Goal: Check status: Check status

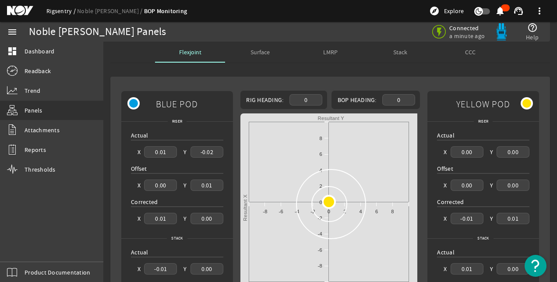
click at [60, 13] on link "Rigsentry" at bounding box center [61, 11] width 31 height 8
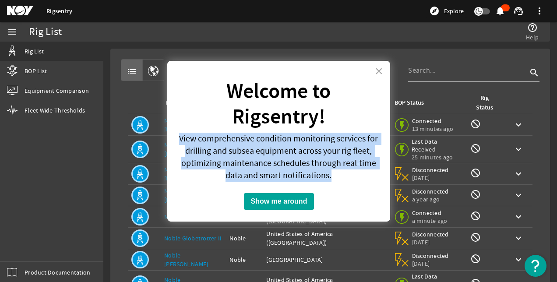
drag, startPoint x: 180, startPoint y: 138, endPoint x: 364, endPoint y: 179, distance: 188.4
click at [364, 179] on p "View comprehensive condition monitoring services for drilling and subsea equipm…" at bounding box center [278, 157] width 201 height 49
drag, startPoint x: 364, startPoint y: 179, endPoint x: 378, endPoint y: 71, distance: 108.7
click at [378, 71] on button "×" at bounding box center [379, 71] width 8 height 14
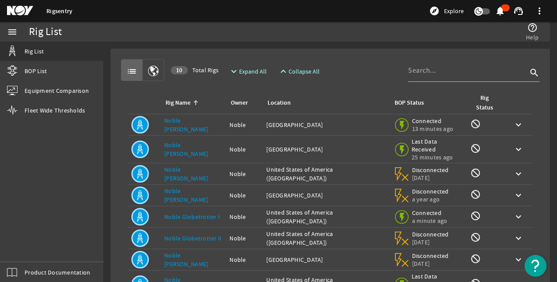
click at [27, 12] on mat-icon at bounding box center [26, 11] width 39 height 11
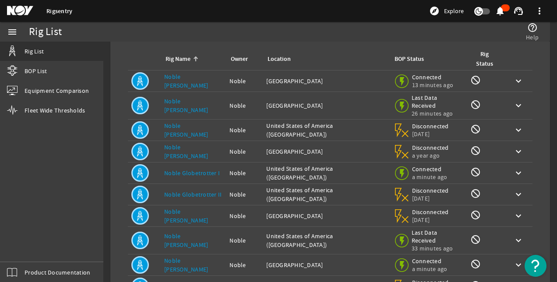
scroll to position [95, 0]
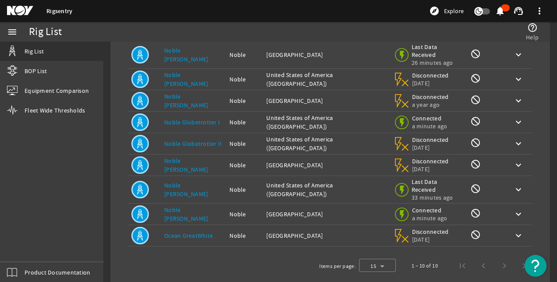
click at [195, 206] on link "Noble [PERSON_NAME]" at bounding box center [186, 214] width 44 height 17
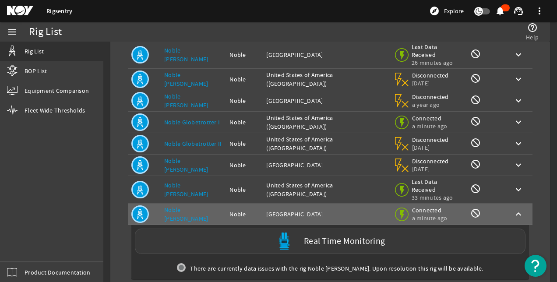
click at [219, 229] on div "Real Time Monitoring" at bounding box center [330, 241] width 391 height 25
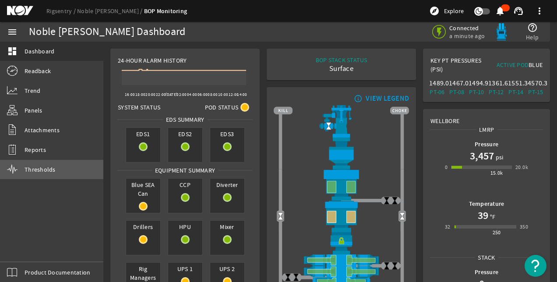
click at [29, 172] on span "Thresholds" at bounding box center [40, 169] width 31 height 9
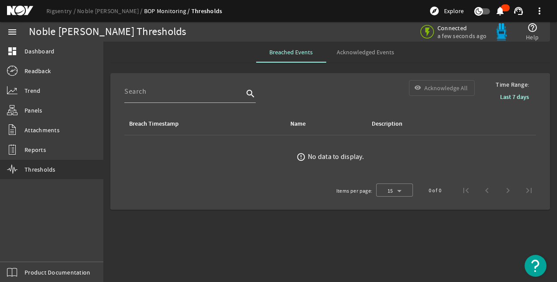
click at [371, 53] on span "Acknowledged Events" at bounding box center [365, 52] width 57 height 6
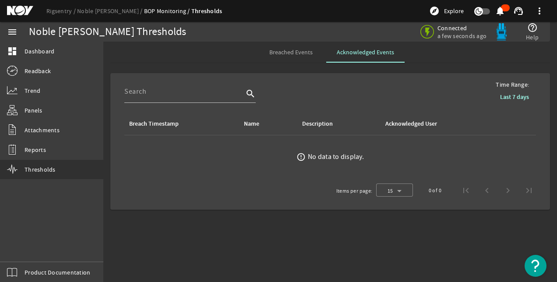
click at [290, 52] on span "Breached Events" at bounding box center [290, 52] width 43 height 6
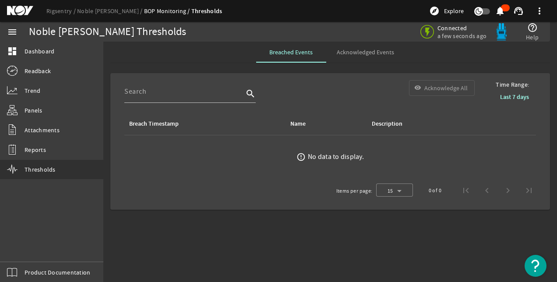
click at [518, 97] on b "Last 7 days" at bounding box center [514, 97] width 29 height 8
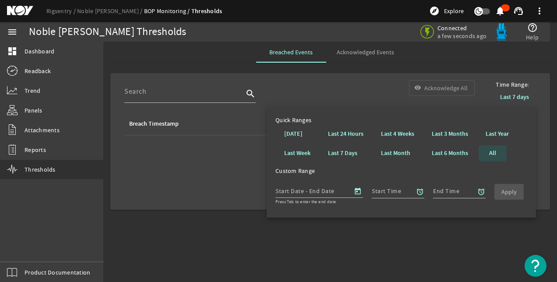
click at [491, 153] on b "All" at bounding box center [492, 153] width 7 height 9
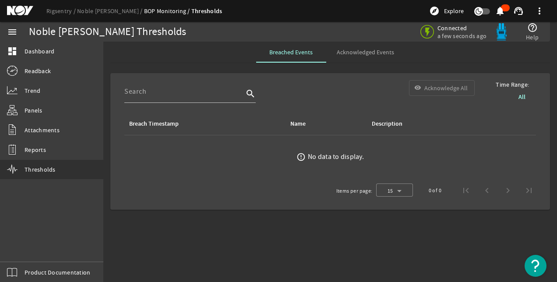
click at [522, 99] on b "All" at bounding box center [522, 97] width 7 height 8
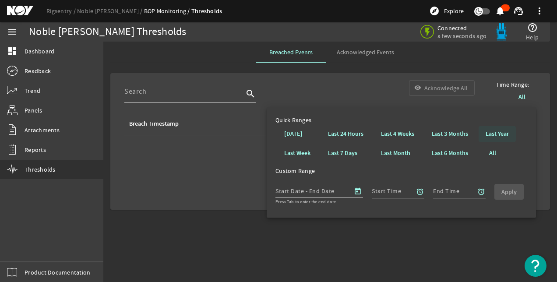
click at [495, 136] on b "Last Year" at bounding box center [497, 134] width 23 height 9
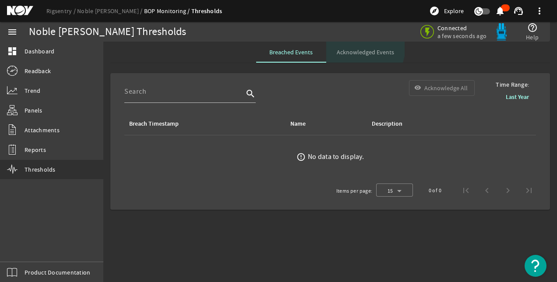
click at [352, 46] on span "Acknowledged Events" at bounding box center [365, 52] width 57 height 21
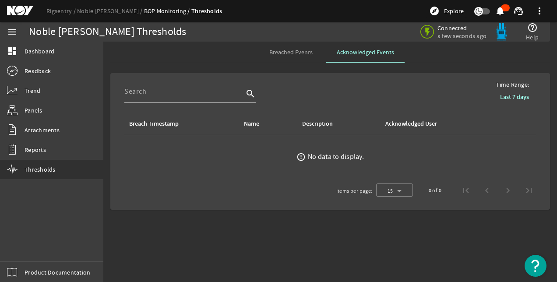
click at [504, 99] on b "Last 7 days" at bounding box center [514, 97] width 29 height 8
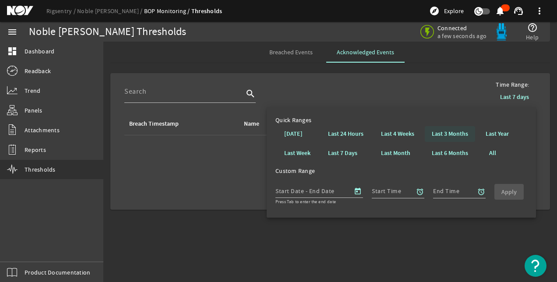
click at [444, 138] on b "Last 3 Months" at bounding box center [450, 134] width 36 height 9
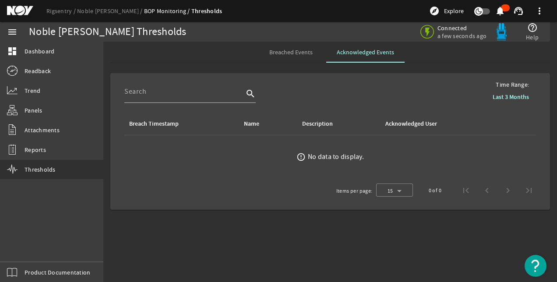
click at [512, 99] on b "Last 3 Months" at bounding box center [511, 97] width 36 height 8
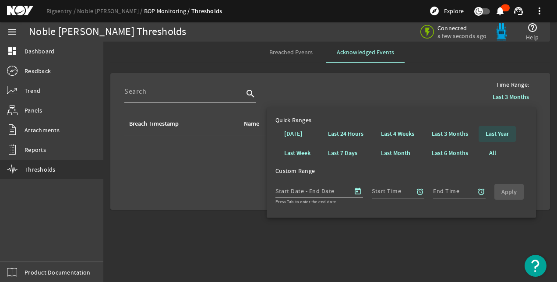
click at [498, 134] on b "Last Year" at bounding box center [497, 134] width 23 height 9
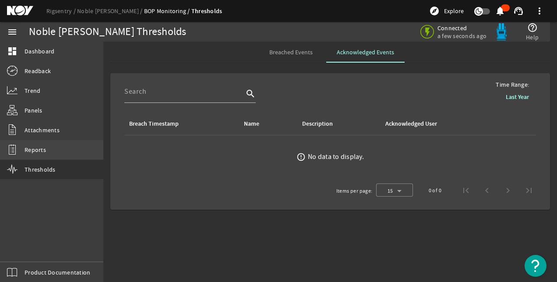
click at [55, 149] on link "Reports" at bounding box center [51, 149] width 103 height 19
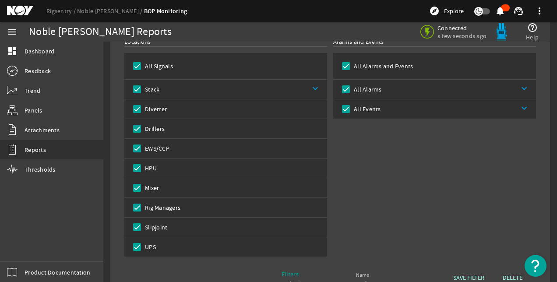
scroll to position [34, 0]
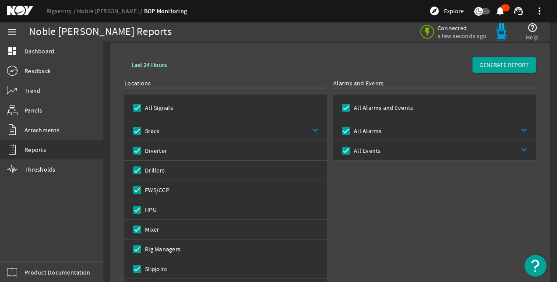
click at [522, 148] on link "keyboard_arrow_down" at bounding box center [458, 150] width 155 height 19
click at [518, 131] on link "keyboard_arrow_down" at bounding box center [459, 130] width 155 height 19
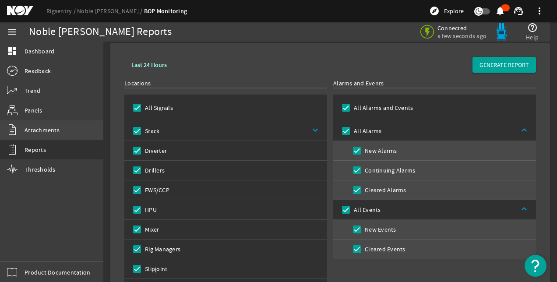
click at [45, 132] on span "Attachments" at bounding box center [42, 130] width 35 height 9
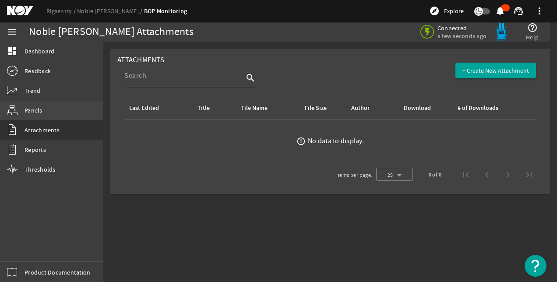
click at [34, 113] on span "Panels" at bounding box center [34, 110] width 18 height 9
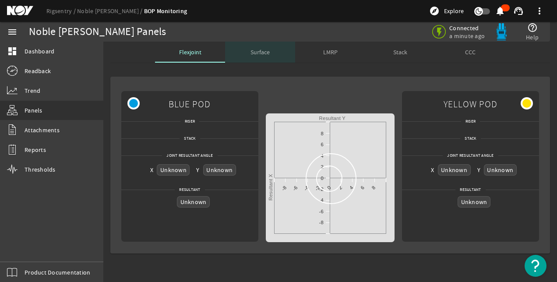
click at [266, 49] on span "Surface" at bounding box center [260, 52] width 19 height 6
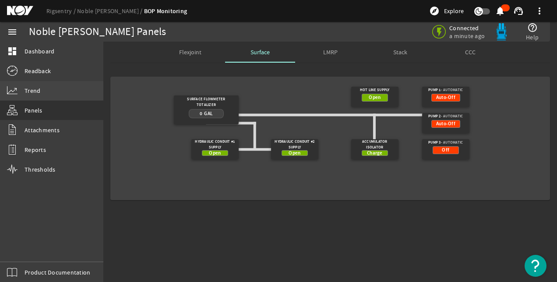
click at [25, 96] on link "Trend" at bounding box center [51, 90] width 103 height 19
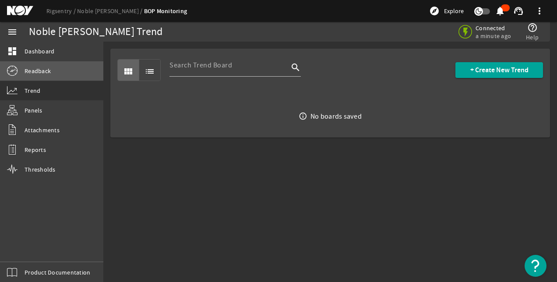
click at [42, 74] on span "Readback" at bounding box center [38, 71] width 26 height 9
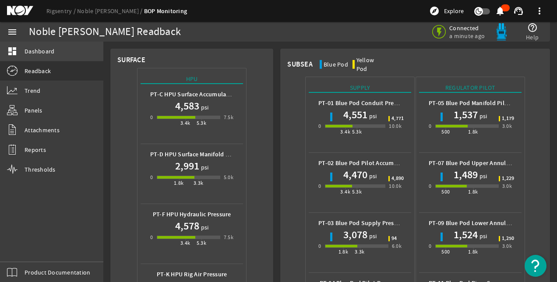
click at [35, 54] on span "Dashboard" at bounding box center [40, 51] width 30 height 9
